Goal: Submit feedback/report problem: Submit feedback/report problem

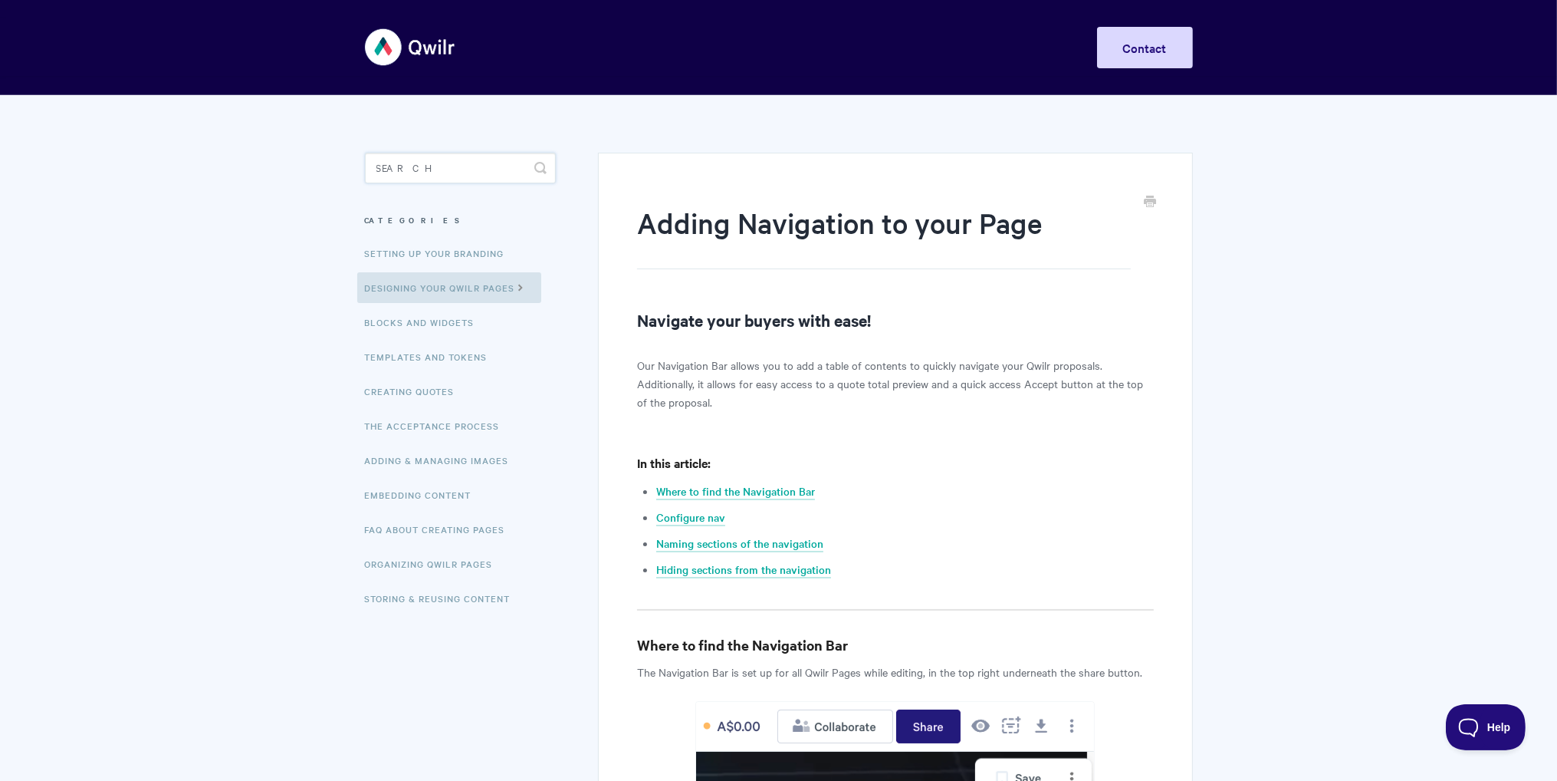
click at [447, 166] on input "Search" at bounding box center [460, 168] width 191 height 31
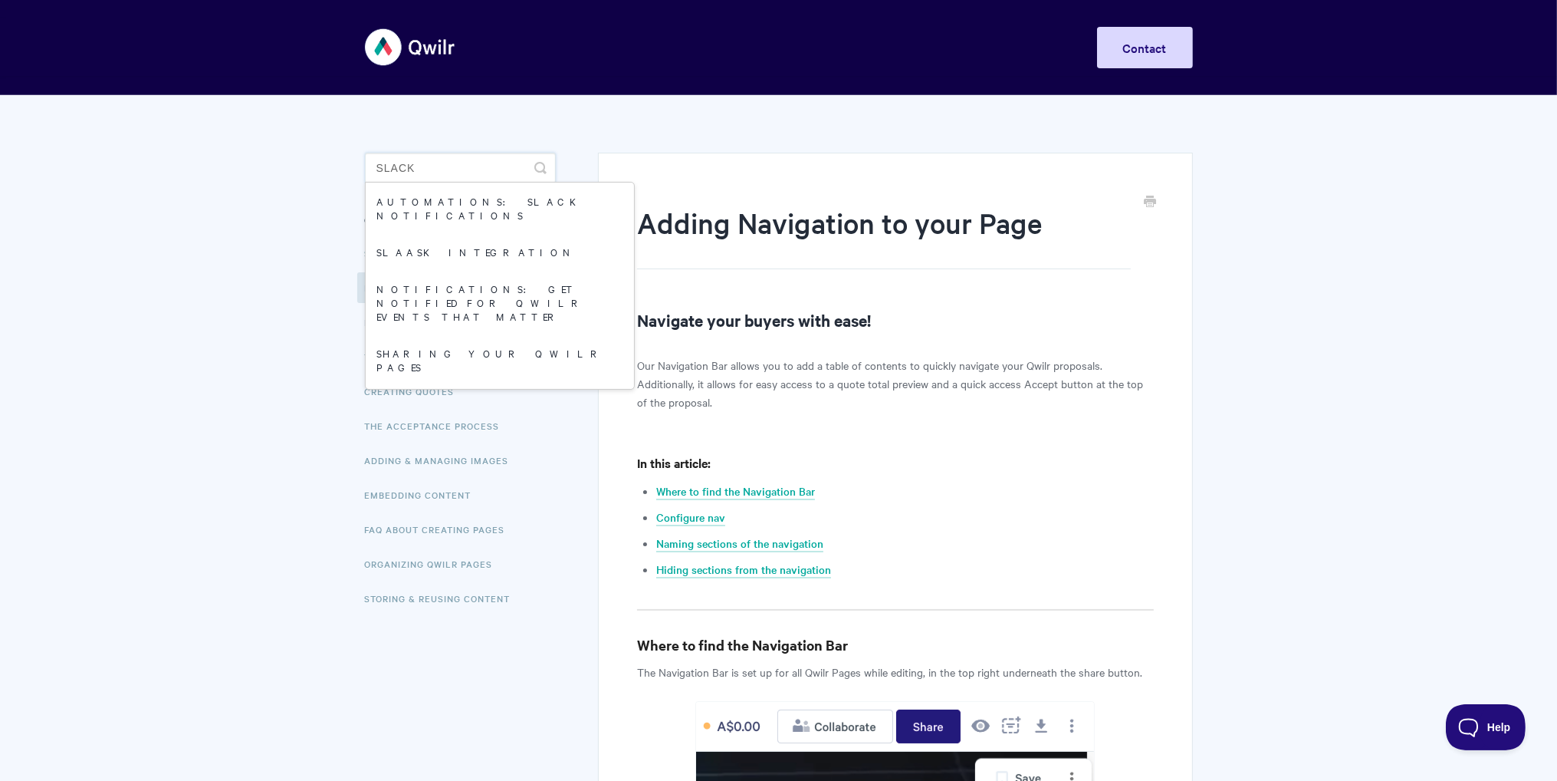
type input "slack"
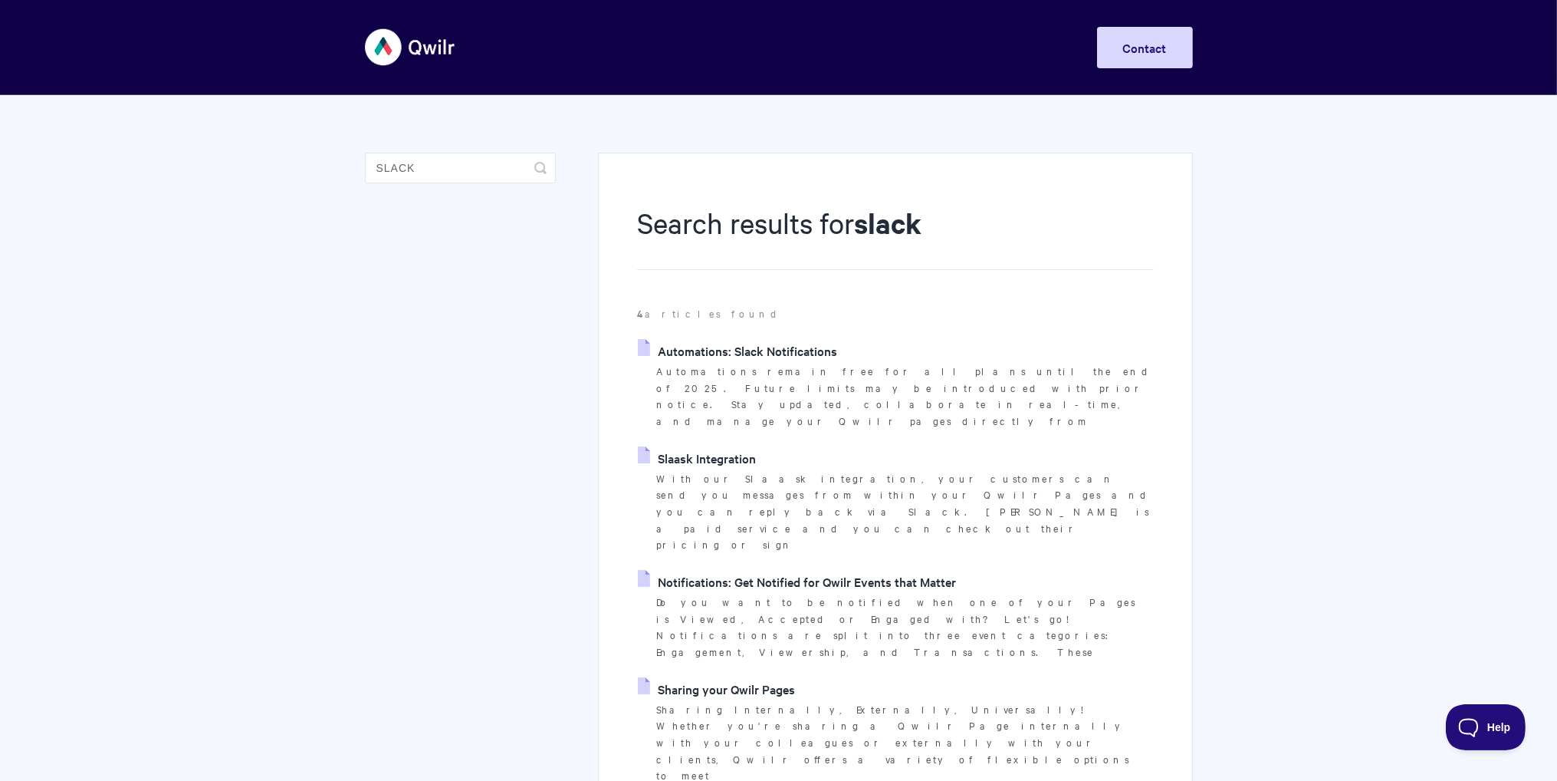
click at [803, 353] on link "Automations: Slack Notifications" at bounding box center [737, 350] width 199 height 23
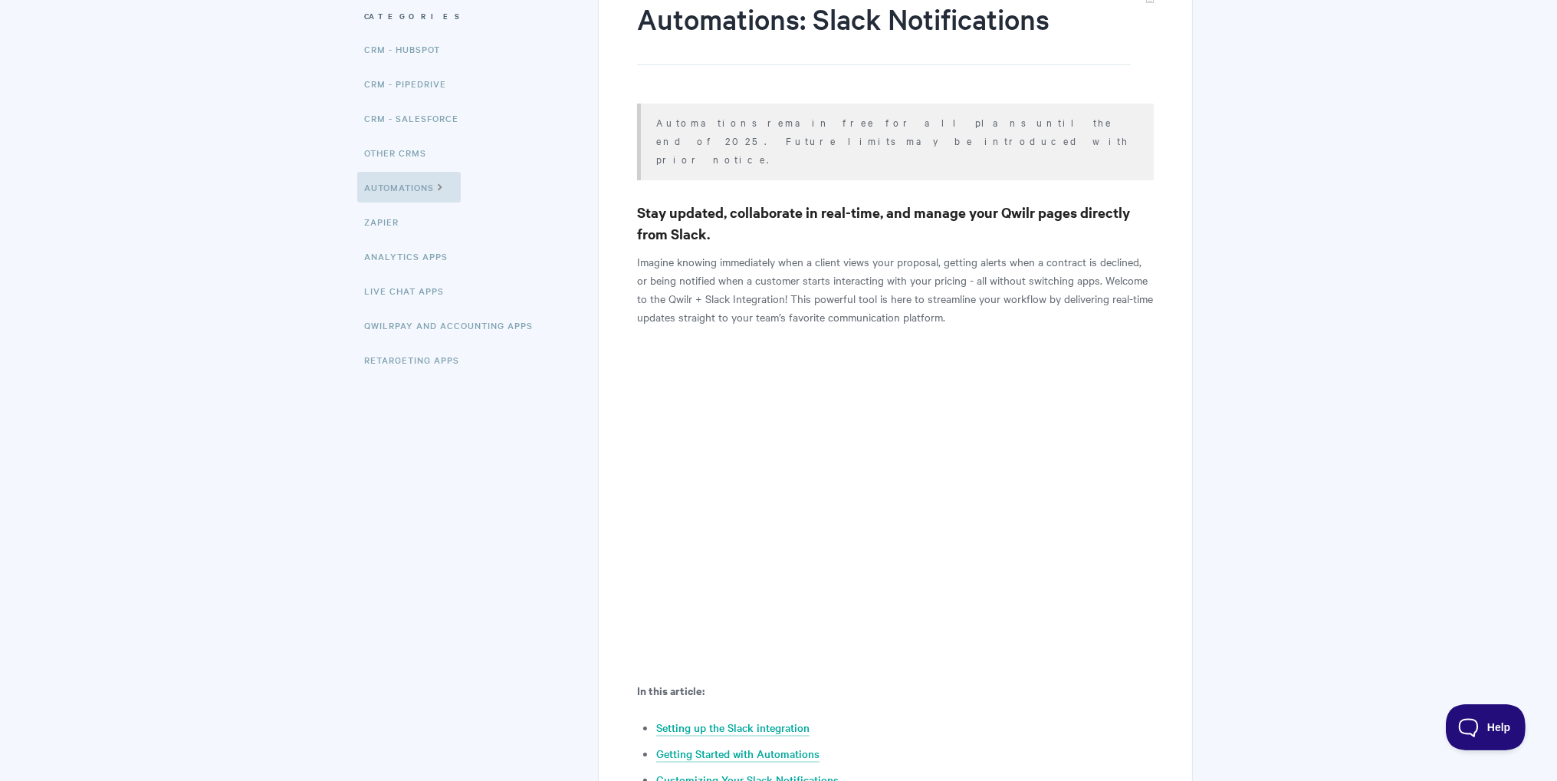
scroll to position [230, 0]
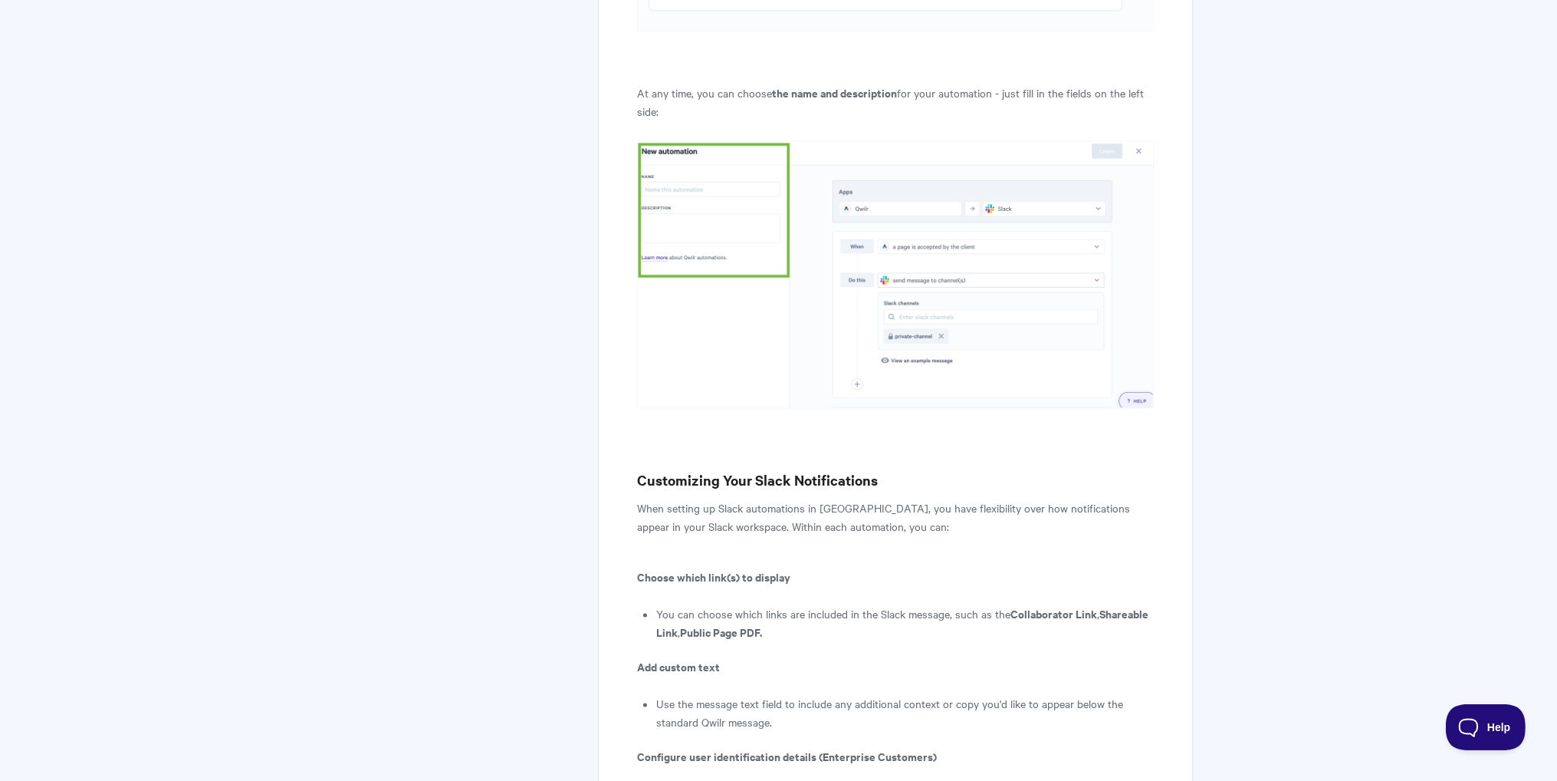
scroll to position [4064, 0]
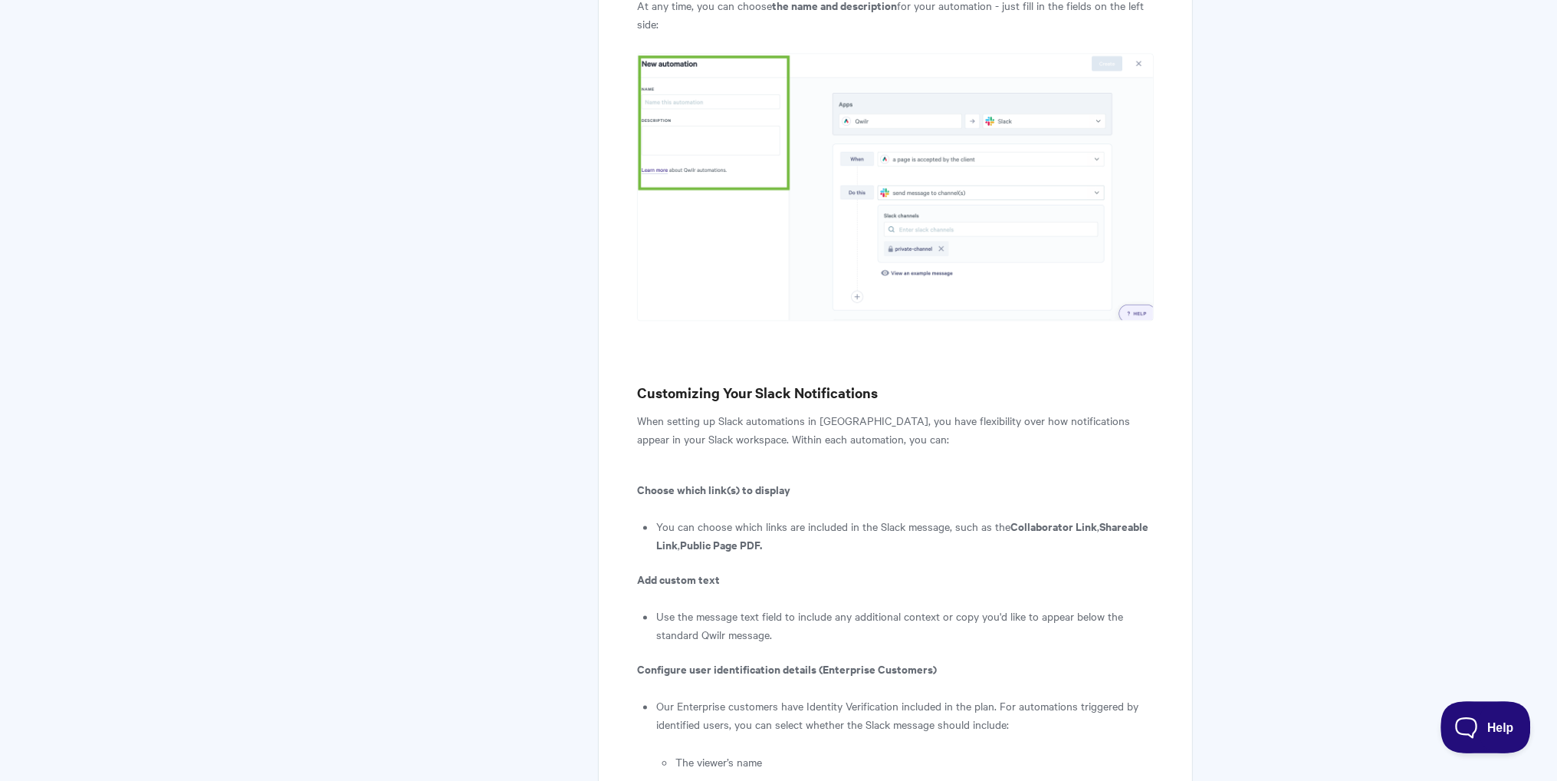
click at [1462, 719] on span "Help" at bounding box center [1481, 724] width 80 height 11
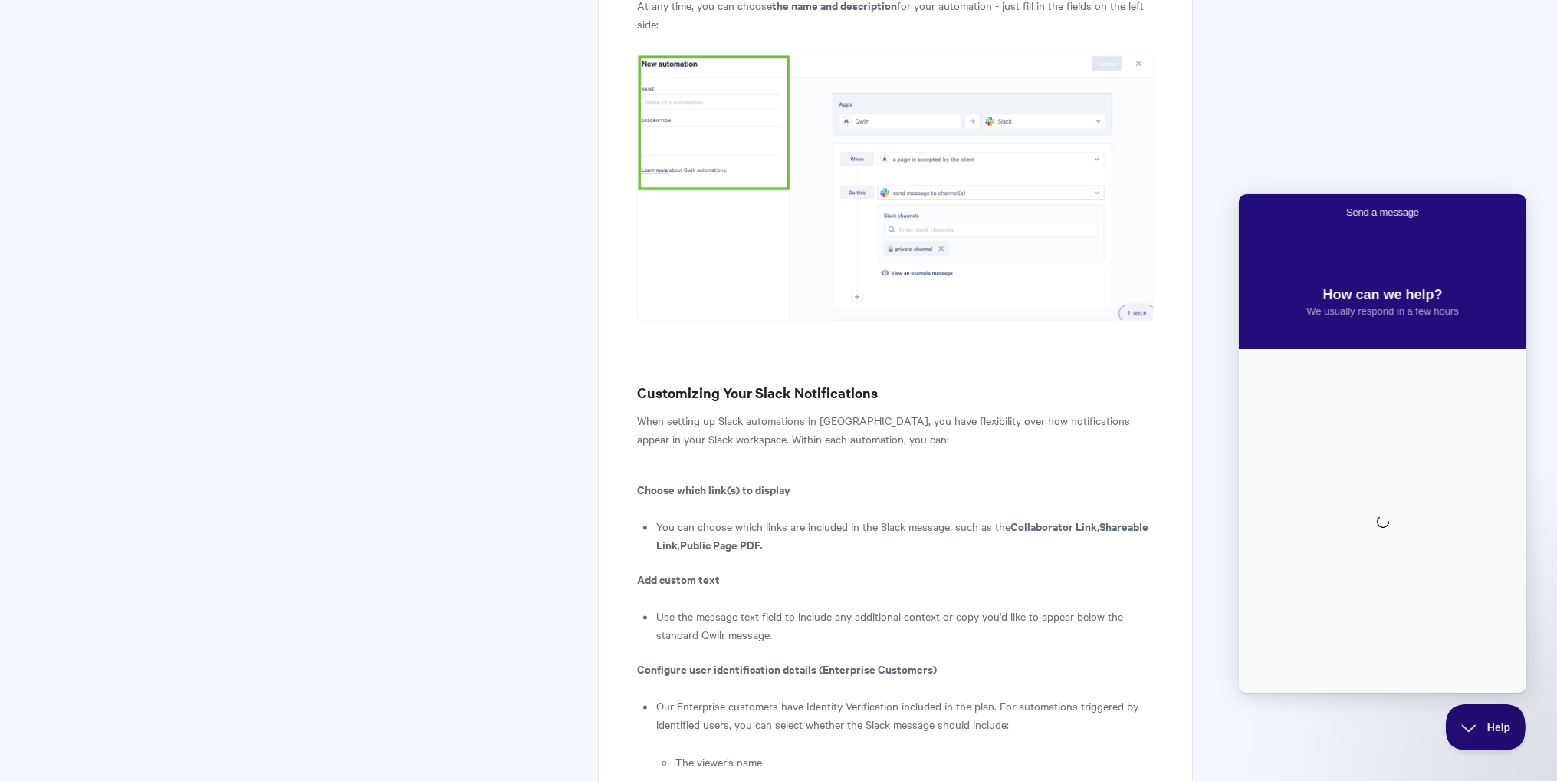
scroll to position [0, 0]
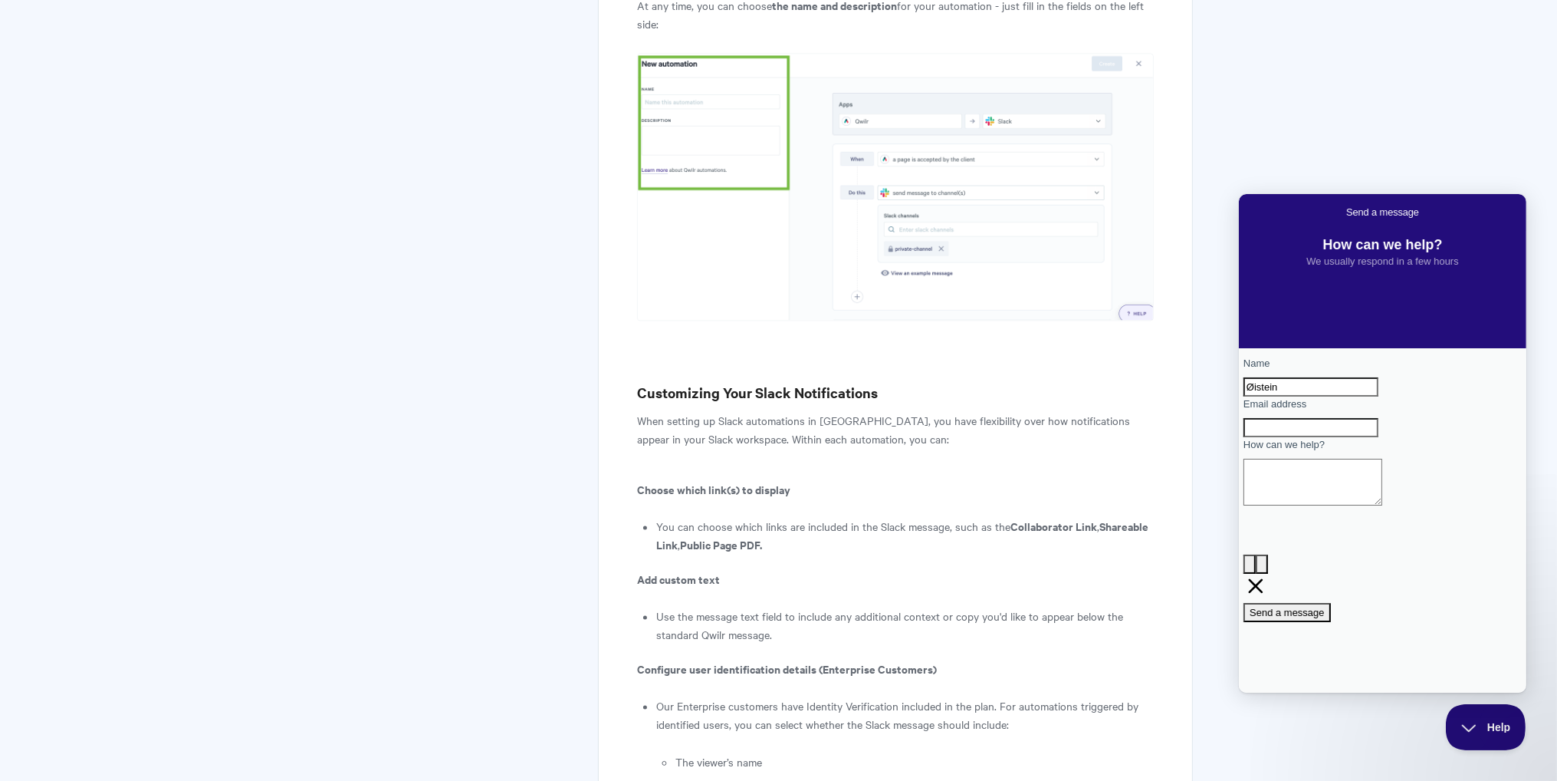
type input "Øistein"
type input "oistein.heier@snapper.no"
click at [1339, 505] on textarea "How can we help?" at bounding box center [1312, 481] width 139 height 47
type textarea "The slack automation does not work in my template"
click at [1324, 606] on span "Send a message" at bounding box center [1286, 612] width 75 height 12
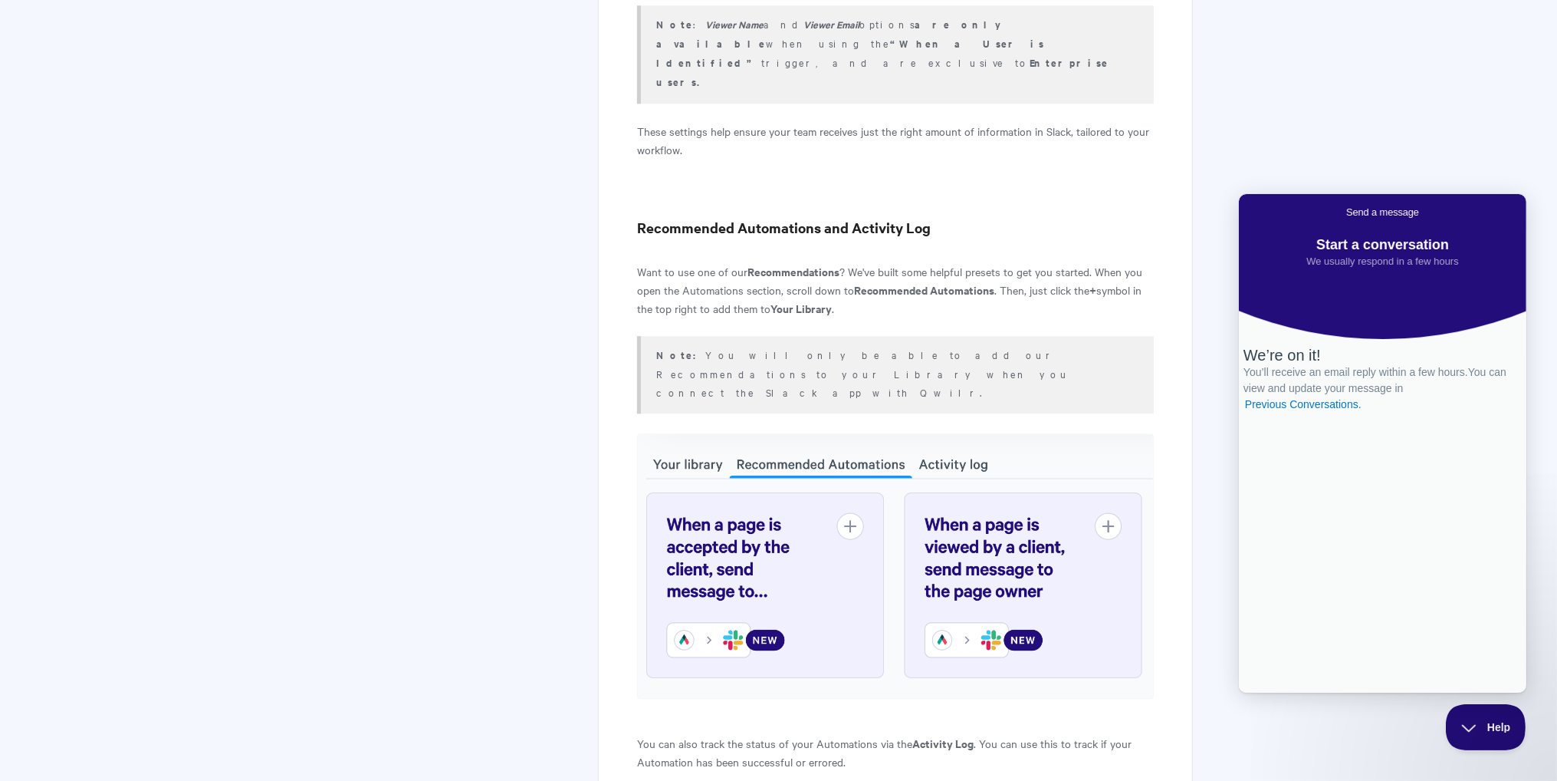
scroll to position [5291, 0]
